Goal: Task Accomplishment & Management: Use online tool/utility

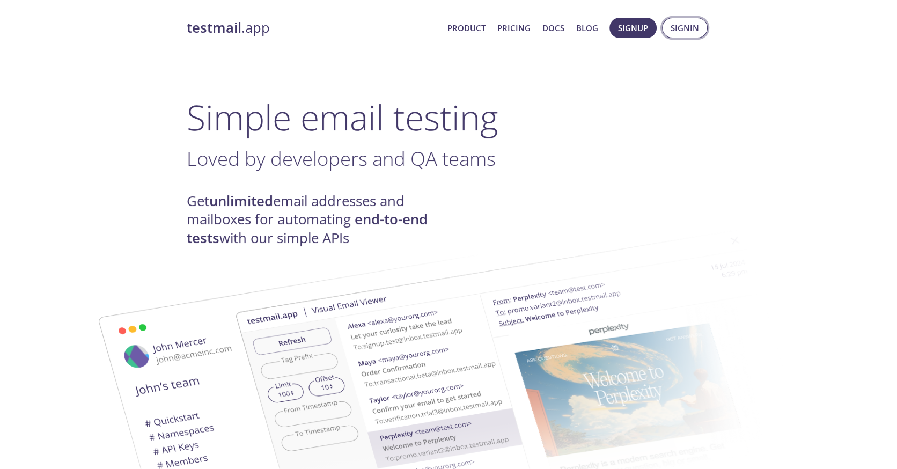
click at [677, 28] on span "Signin" at bounding box center [685, 28] width 28 height 14
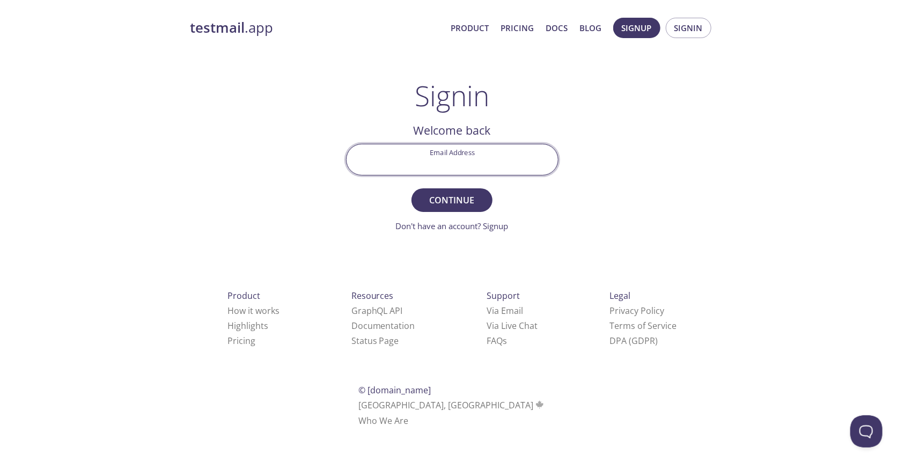
click at [514, 174] on input "Email Address" at bounding box center [452, 159] width 211 height 31
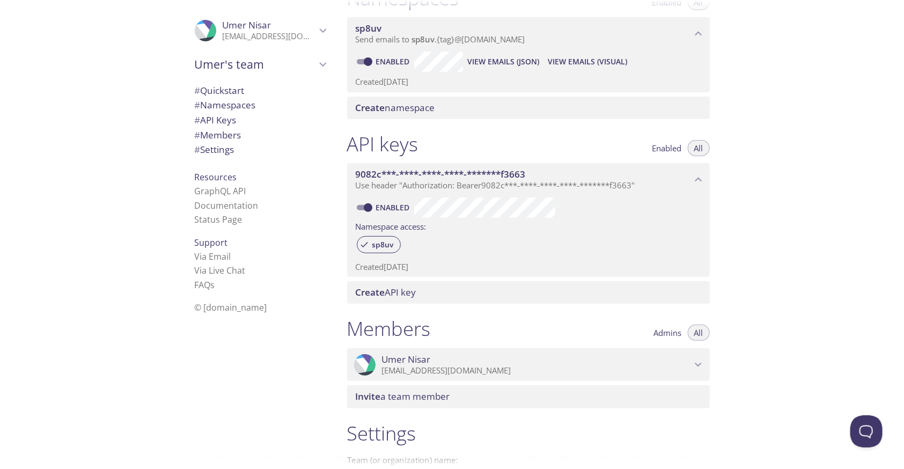
scroll to position [147, 0]
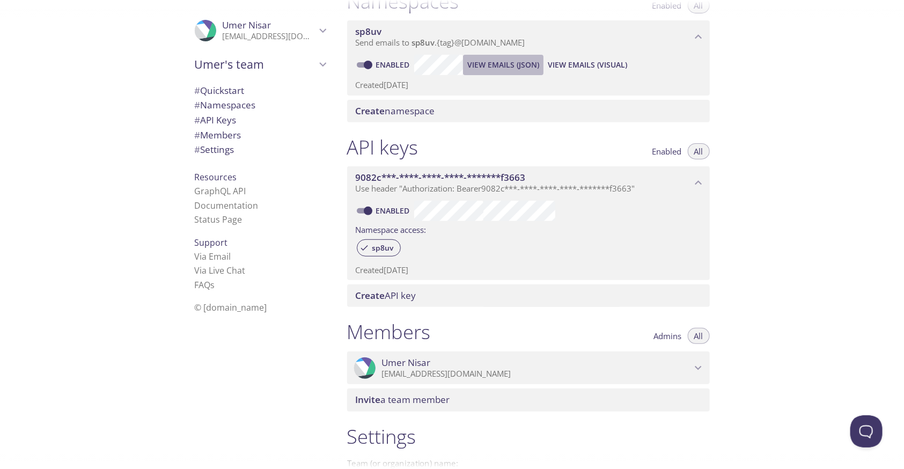
click at [502, 71] on span "View Emails (JSON)" at bounding box center [504, 65] width 72 height 13
click at [627, 71] on span "View Emails (Visual)" at bounding box center [587, 65] width 79 height 13
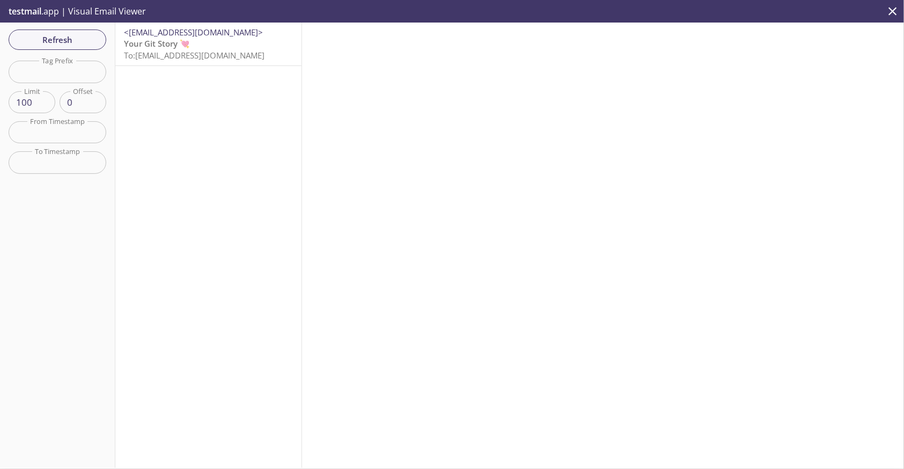
drag, startPoint x: 200, startPoint y: 77, endPoint x: 218, endPoint y: 52, distance: 31.6
click at [218, 52] on nav "<[EMAIL_ADDRESS][DOMAIN_NAME]> Your Git Story 💘 To: [EMAIL_ADDRESS][DOMAIN_NAME]" at bounding box center [208, 44] width 186 height 43
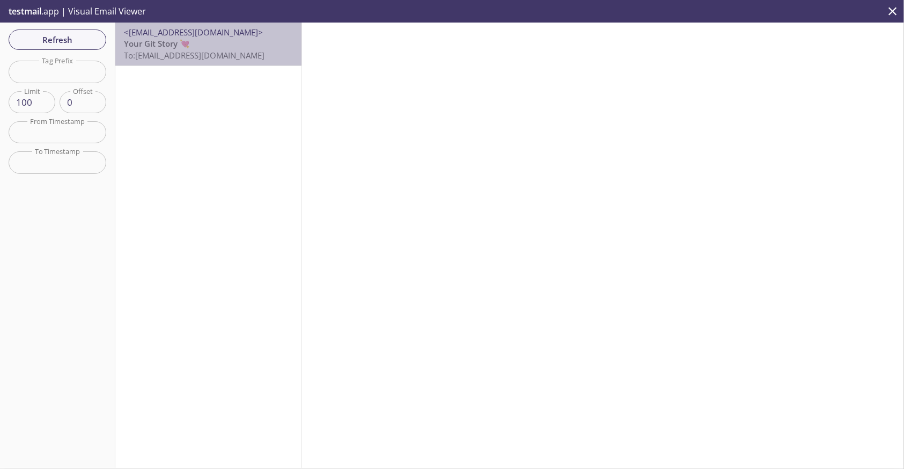
click at [218, 52] on p "Your Git Story 💘 To: [EMAIL_ADDRESS][DOMAIN_NAME]" at bounding box center [208, 49] width 169 height 23
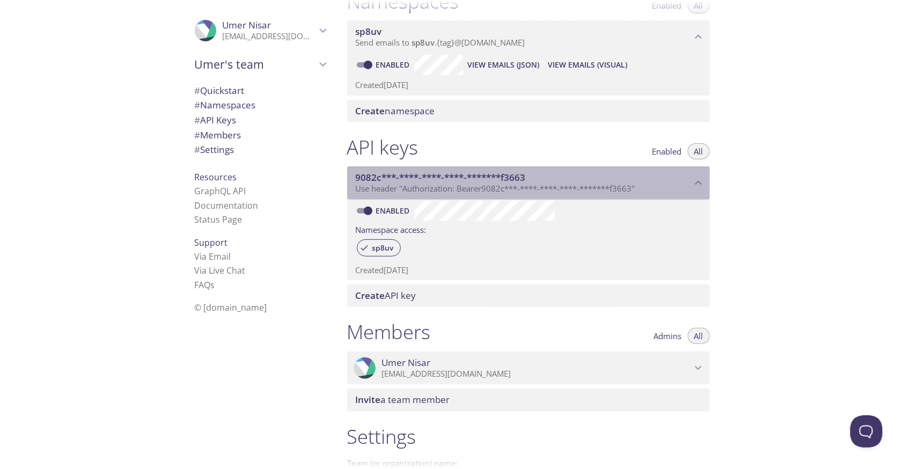
click at [457, 194] on span "Use header "Authorization: Bearer 9082c***-****-****-****-*******f3663 "" at bounding box center [496, 188] width 280 height 11
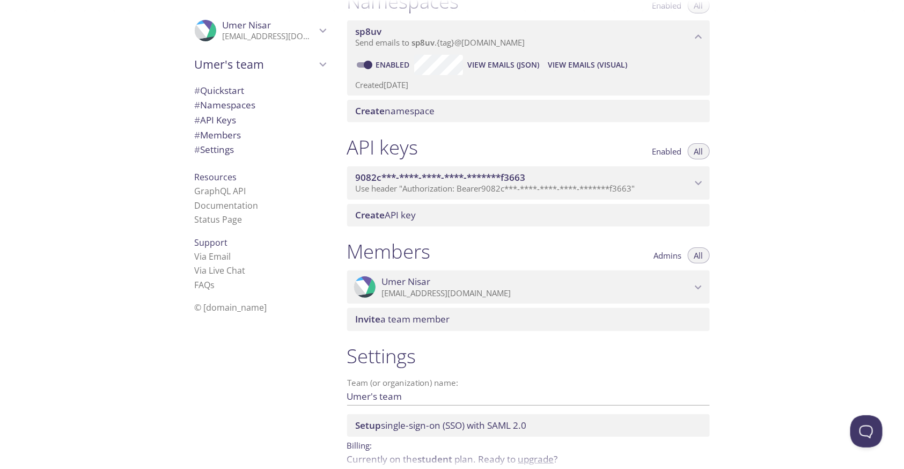
click at [487, 184] on span "9082c***-****-****-****-*******f3663" at bounding box center [441, 177] width 170 height 12
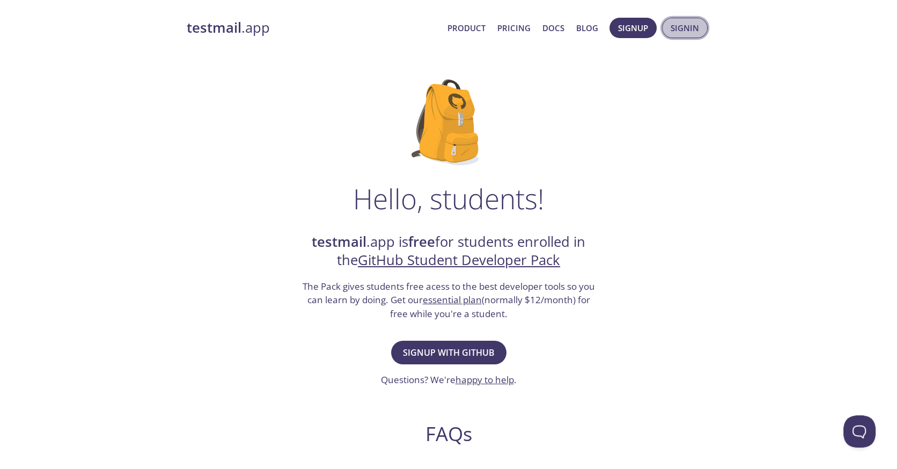
click at [684, 29] on span "Signin" at bounding box center [685, 28] width 28 height 14
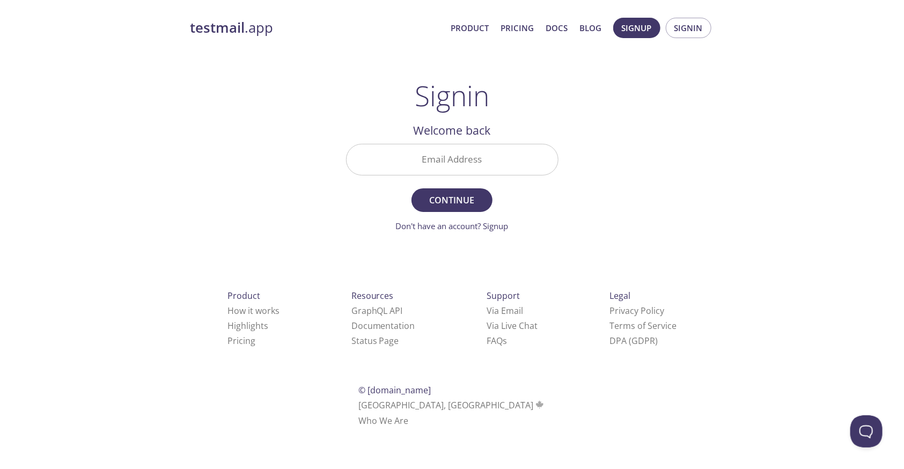
click at [471, 175] on input "Email Address" at bounding box center [452, 159] width 211 height 31
click at [676, 118] on div "testmail .app Product Pricing Docs Blog Signup Signin Signin Welcome back Email…" at bounding box center [453, 235] width 550 height 448
click at [530, 175] on input "Email Address" at bounding box center [452, 159] width 211 height 31
type input "[EMAIL_ADDRESS][DOMAIN_NAME]"
click at [412, 188] on button "Continue" at bounding box center [452, 200] width 81 height 24
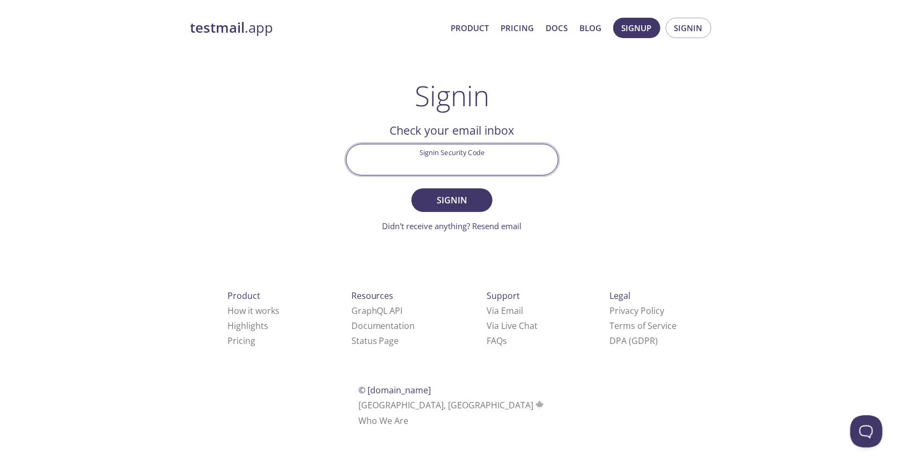
click at [515, 175] on input "Signin Security Code" at bounding box center [452, 159] width 211 height 31
type input "NV5SKW1"
click at [412, 188] on button "Signin" at bounding box center [452, 200] width 81 height 24
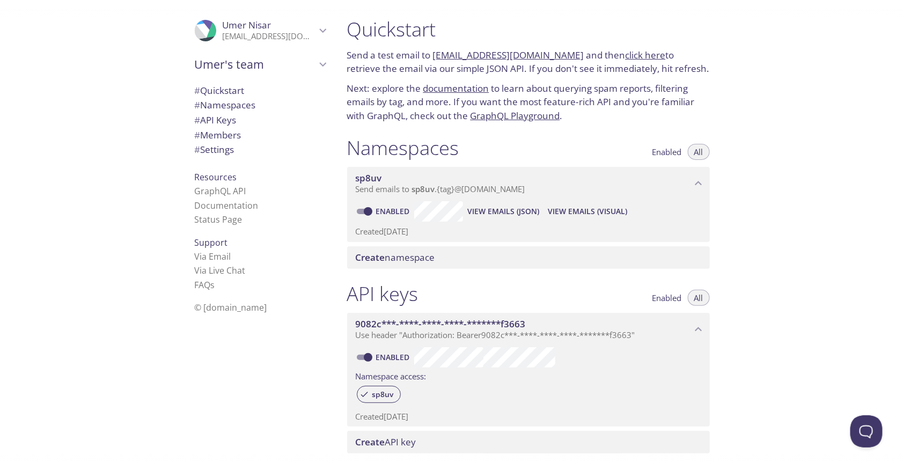
drag, startPoint x: 621, startPoint y: 68, endPoint x: 455, endPoint y: 67, distance: 166.4
click at [455, 67] on p "Send a test email to sp8uv.test@inbox.testmail.app and then click here to retri…" at bounding box center [528, 61] width 363 height 27
copy link "[EMAIL_ADDRESS][DOMAIN_NAME]"
click at [225, 197] on link "GraphQL API" at bounding box center [221, 191] width 52 height 12
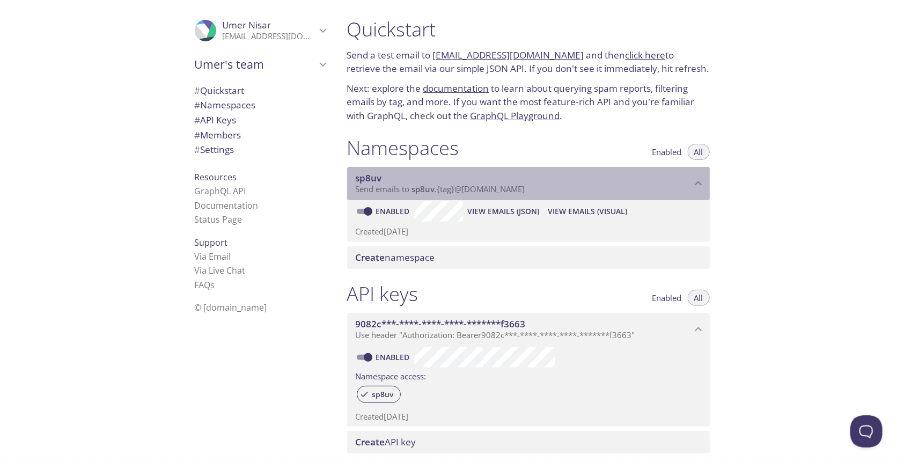
click at [521, 184] on span "sp8uv" at bounding box center [524, 178] width 336 height 12
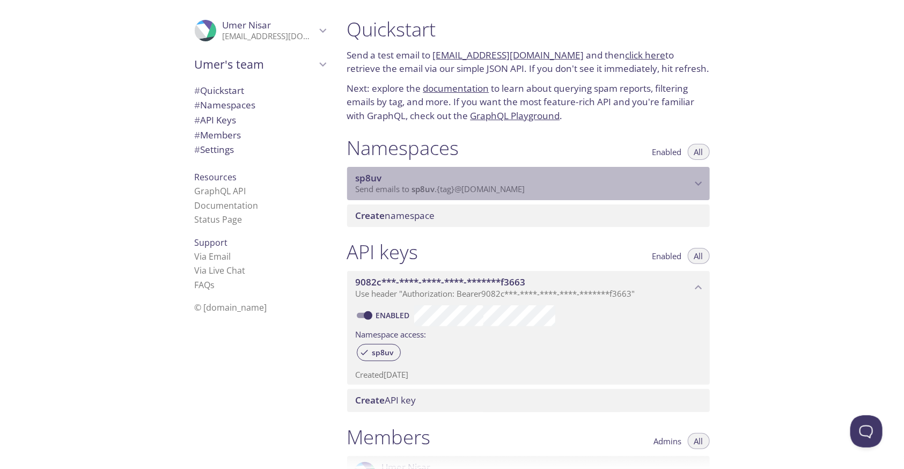
click at [521, 184] on span "sp8uv" at bounding box center [524, 178] width 336 height 12
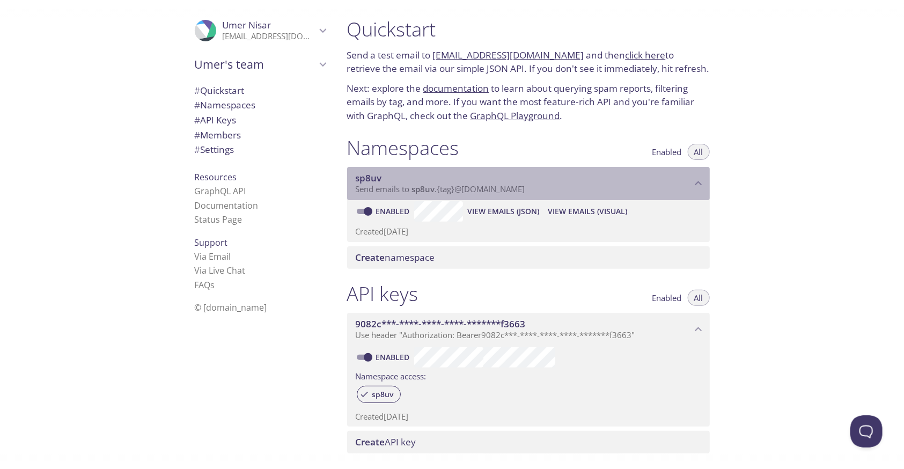
drag, startPoint x: 411, startPoint y: 261, endPoint x: 481, endPoint y: 265, distance: 70.9
click at [481, 194] on span "Send emails to sp8uv . {tag} @inbox.testmail.app" at bounding box center [441, 189] width 170 height 11
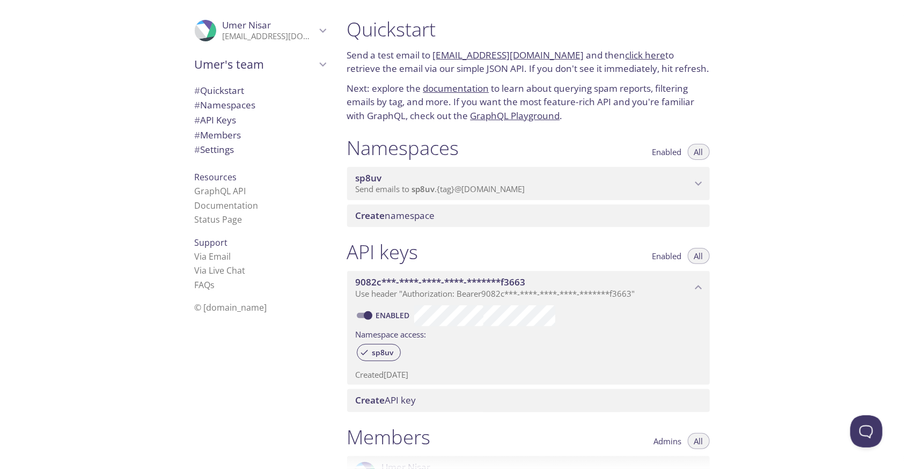
click at [537, 123] on p "Next: explore the documentation to learn about querying spam reports, filtering…" at bounding box center [528, 102] width 363 height 41
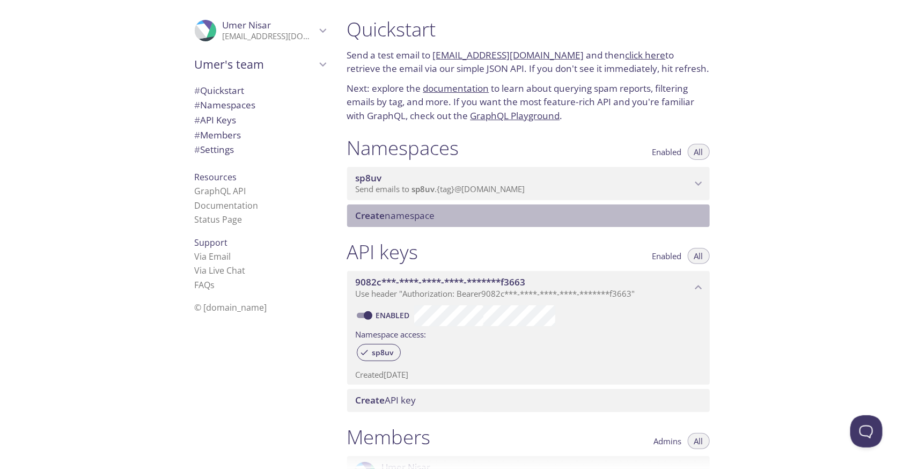
click at [605, 222] on span "Create namespace" at bounding box center [531, 216] width 350 height 12
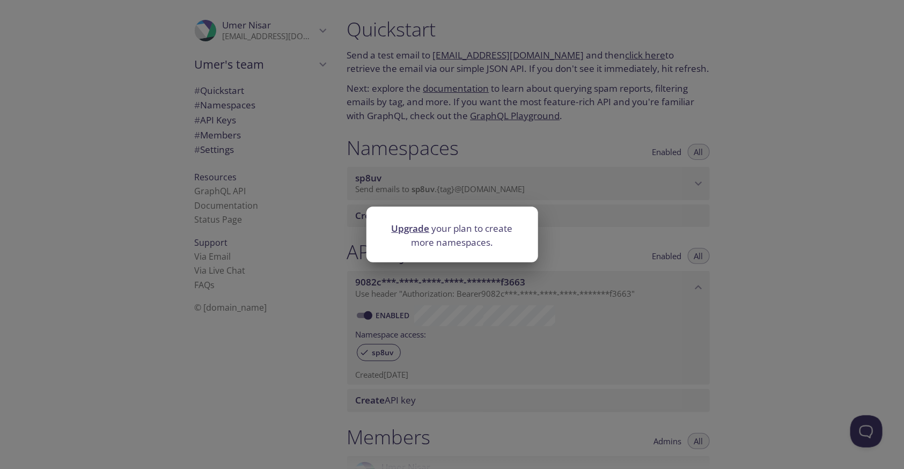
click at [479, 292] on div "Upgrade your plan to create more namespaces." at bounding box center [452, 234] width 904 height 469
